Goal: Information Seeking & Learning: Find specific fact

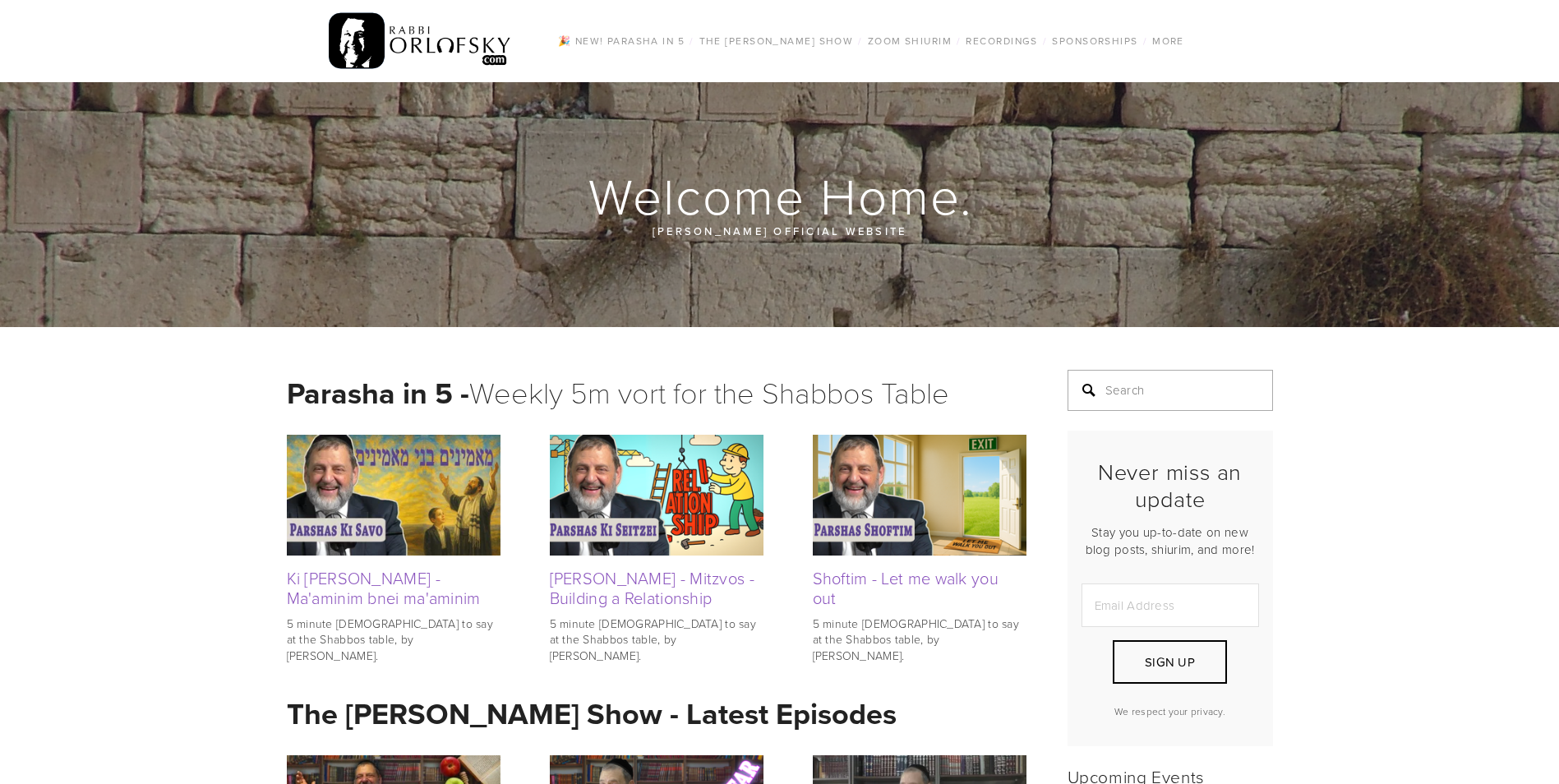
click at [1172, 390] on input "Search" at bounding box center [1170, 390] width 205 height 41
type input "reading list"
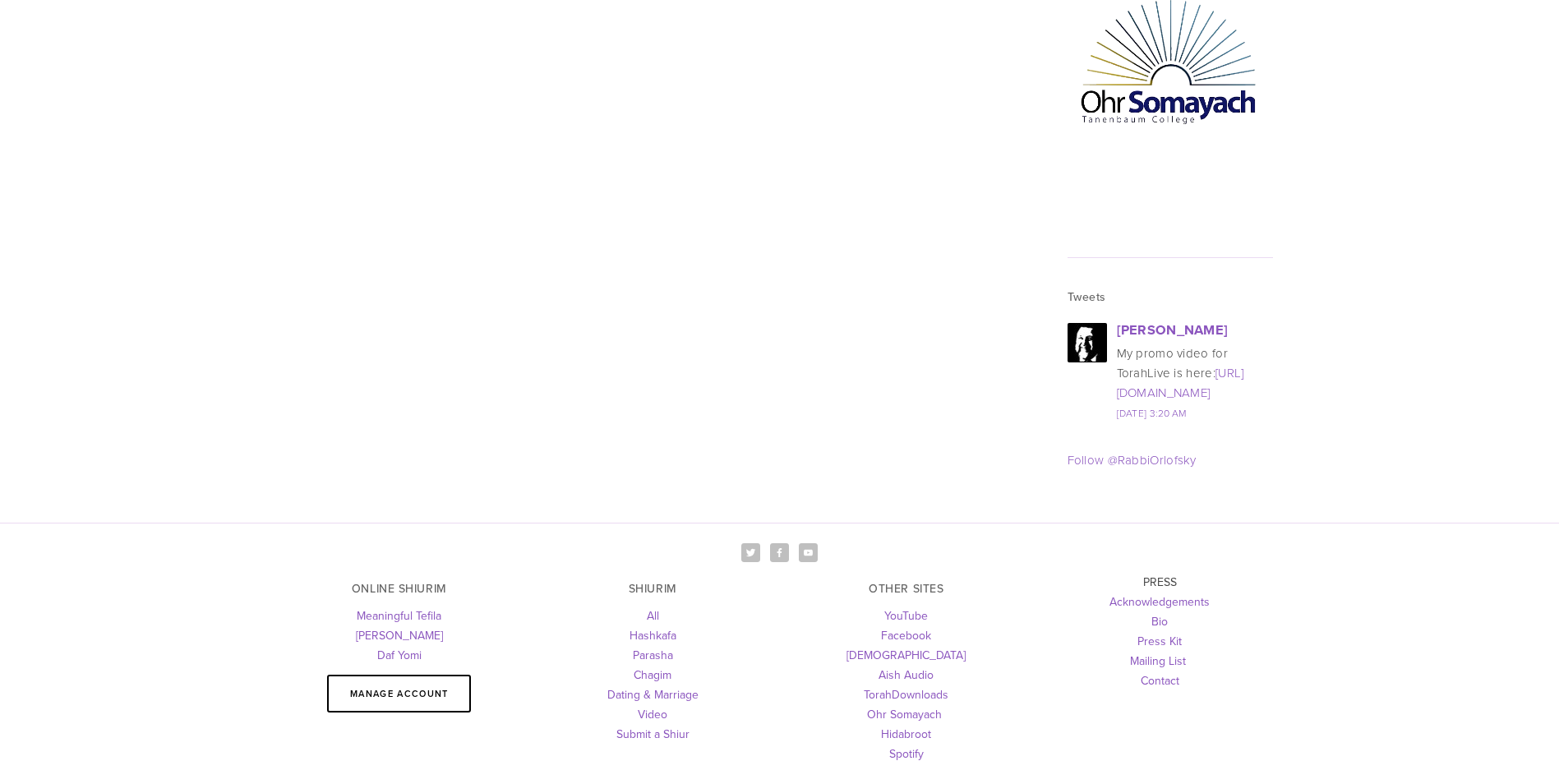
scroll to position [1807, 0]
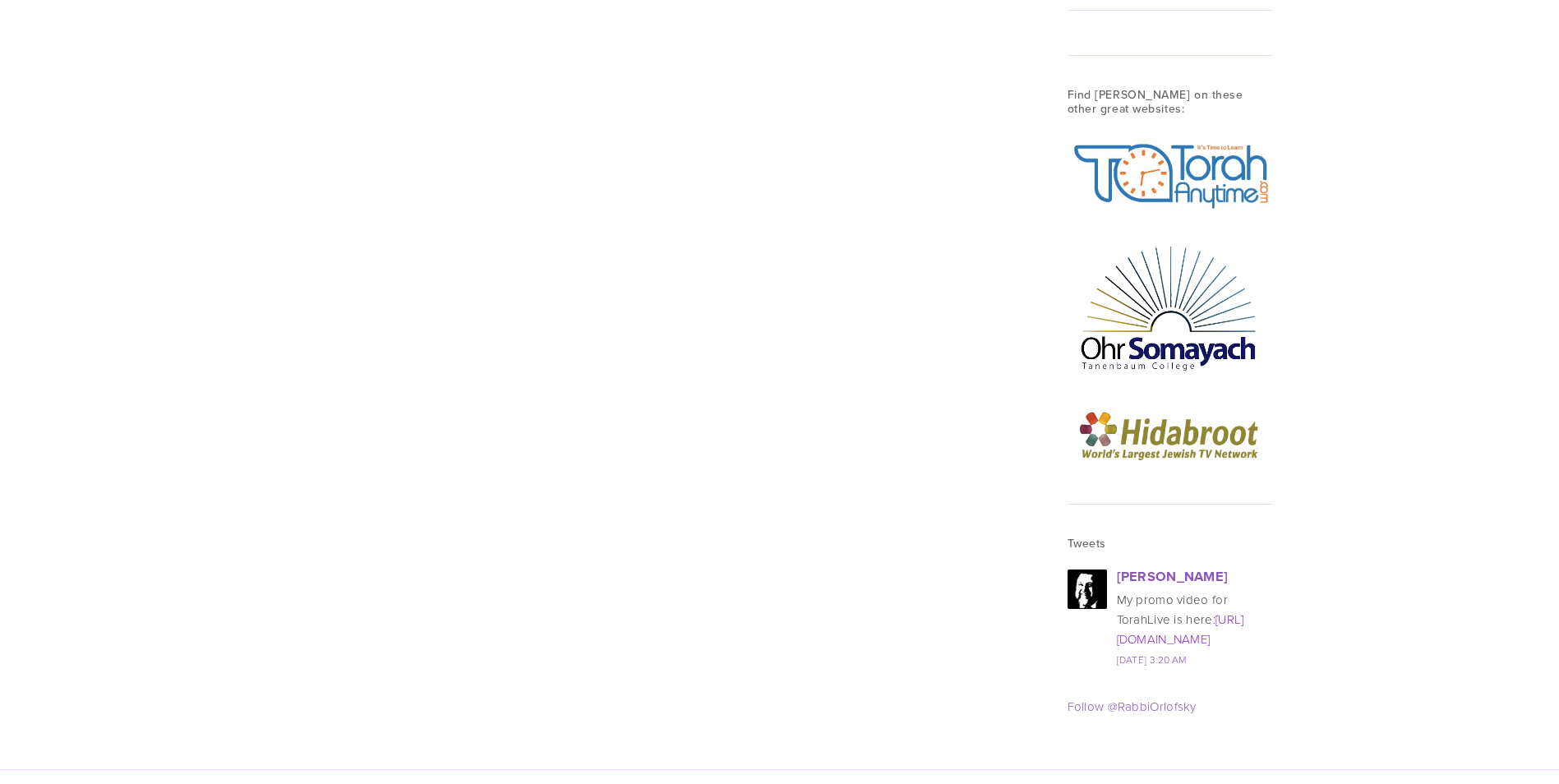
click at [1184, 610] on link "[URL][DOMAIN_NAME]" at bounding box center [1180, 628] width 128 height 37
